Goal: Information Seeking & Learning: Learn about a topic

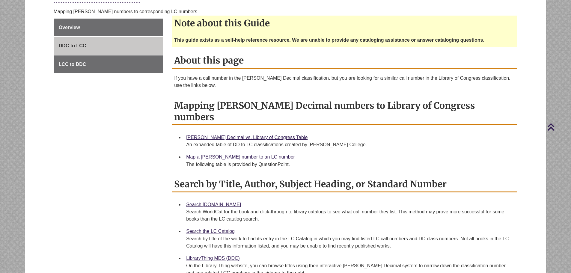
scroll to position [150, 0]
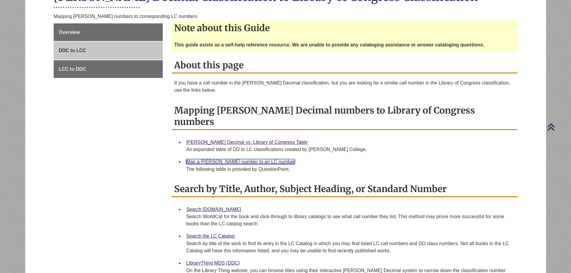
click at [235, 159] on link "Map a Dewey number to an LC number" at bounding box center [240, 161] width 109 height 5
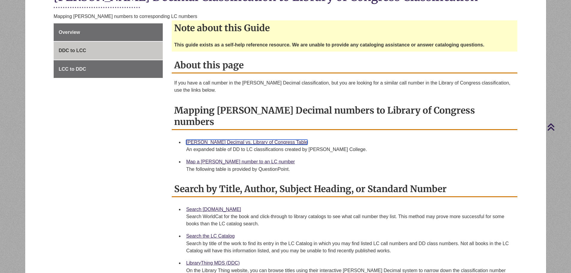
click at [210, 140] on link "Dewey Decimal vs. Library of Congress Table" at bounding box center [246, 142] width 121 height 5
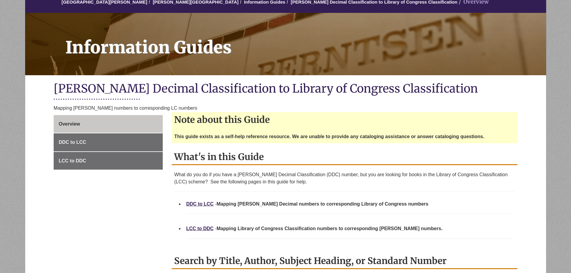
scroll to position [60, 0]
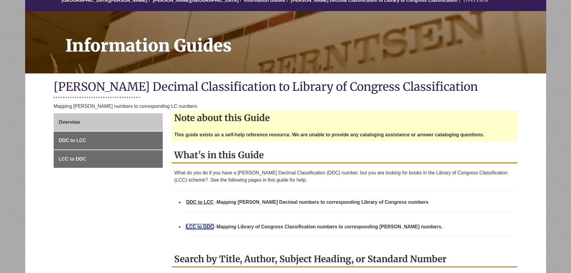
click at [209, 226] on link "LCC to DDC" at bounding box center [200, 226] width 28 height 5
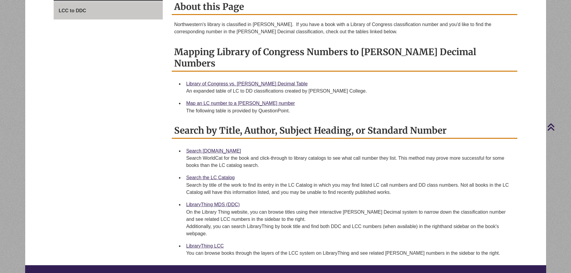
scroll to position [240, 0]
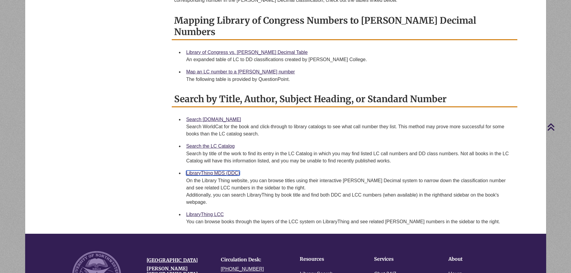
click at [215, 170] on link "LibraryThing MDS (DDC)" at bounding box center [213, 172] width 54 height 5
